Goal: Transaction & Acquisition: Purchase product/service

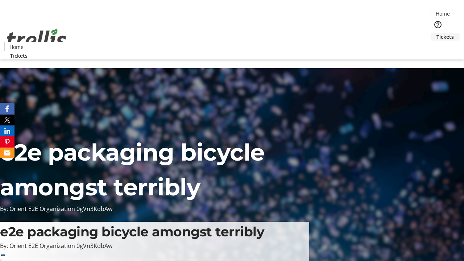
click at [437, 33] on span "Tickets" at bounding box center [445, 37] width 17 height 8
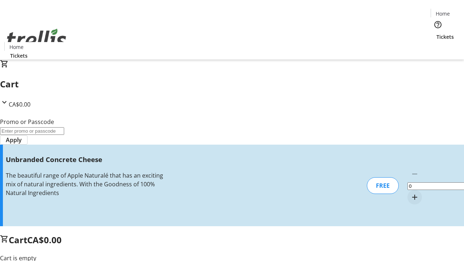
click at [411, 193] on mat-icon "Increment by one" at bounding box center [415, 197] width 9 height 9
type input "1"
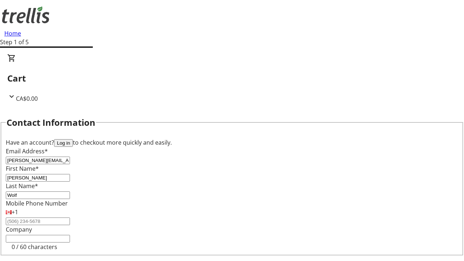
type input "Wolf"
